Goal: Navigation & Orientation: Find specific page/section

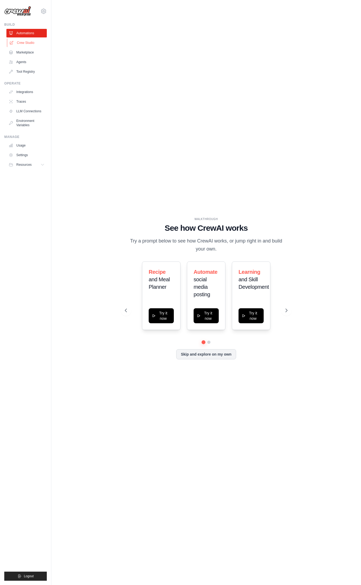
click at [26, 41] on link "Crew Studio" at bounding box center [27, 43] width 40 height 9
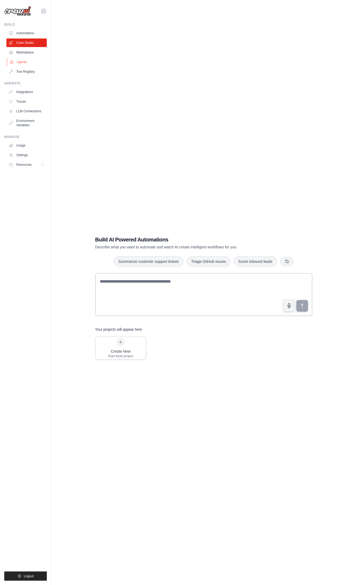
click at [16, 62] on link "Agents" at bounding box center [27, 62] width 40 height 9
